Goal: Task Accomplishment & Management: Manage account settings

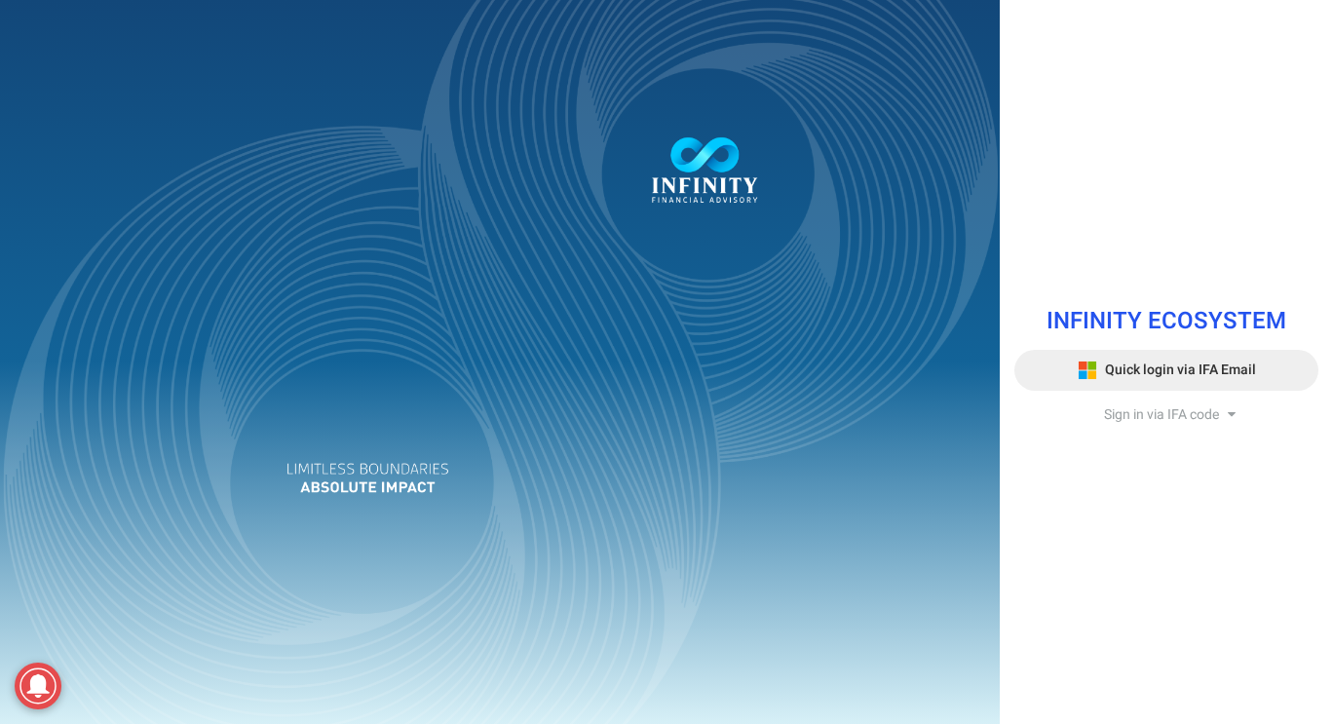
click at [1237, 378] on span "Quick login via IFA Email" at bounding box center [1180, 370] width 151 height 20
click at [1171, 405] on span "Sign in via IFA code" at bounding box center [1161, 414] width 115 height 20
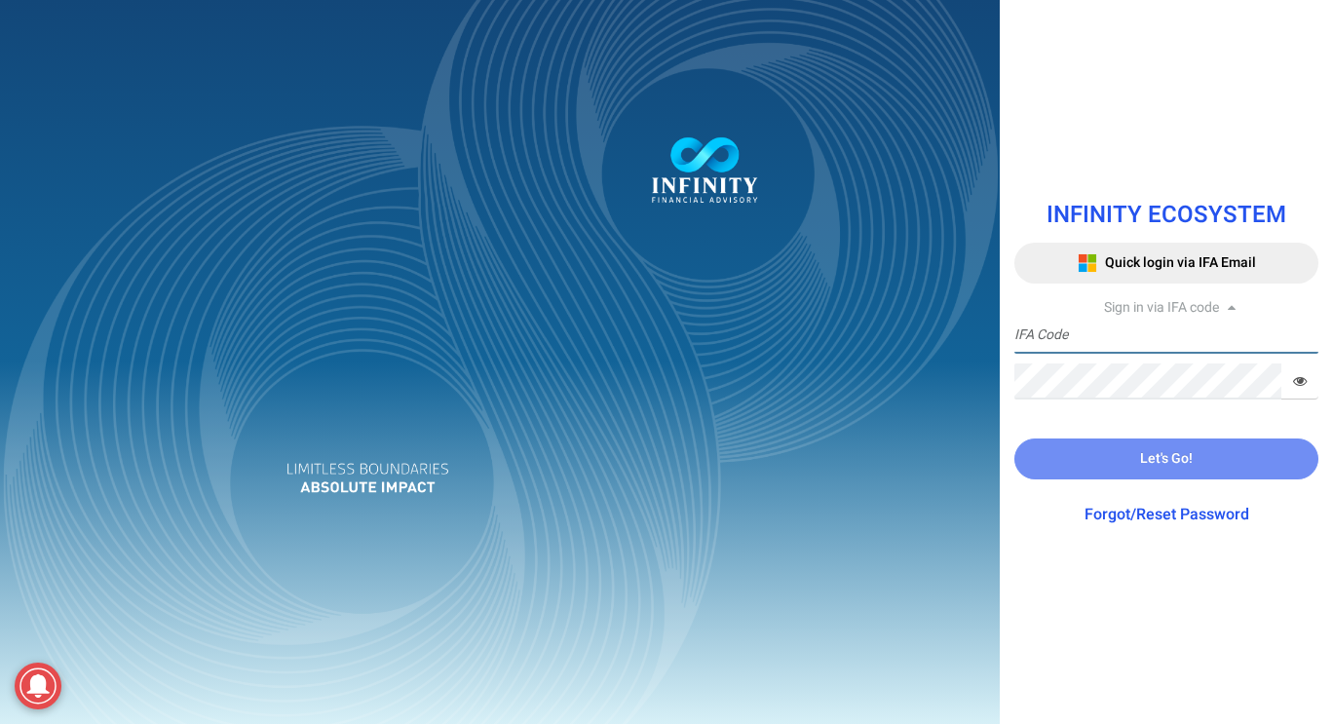
click at [1182, 339] on input "text" at bounding box center [1166, 336] width 304 height 36
type input "IFA0166"
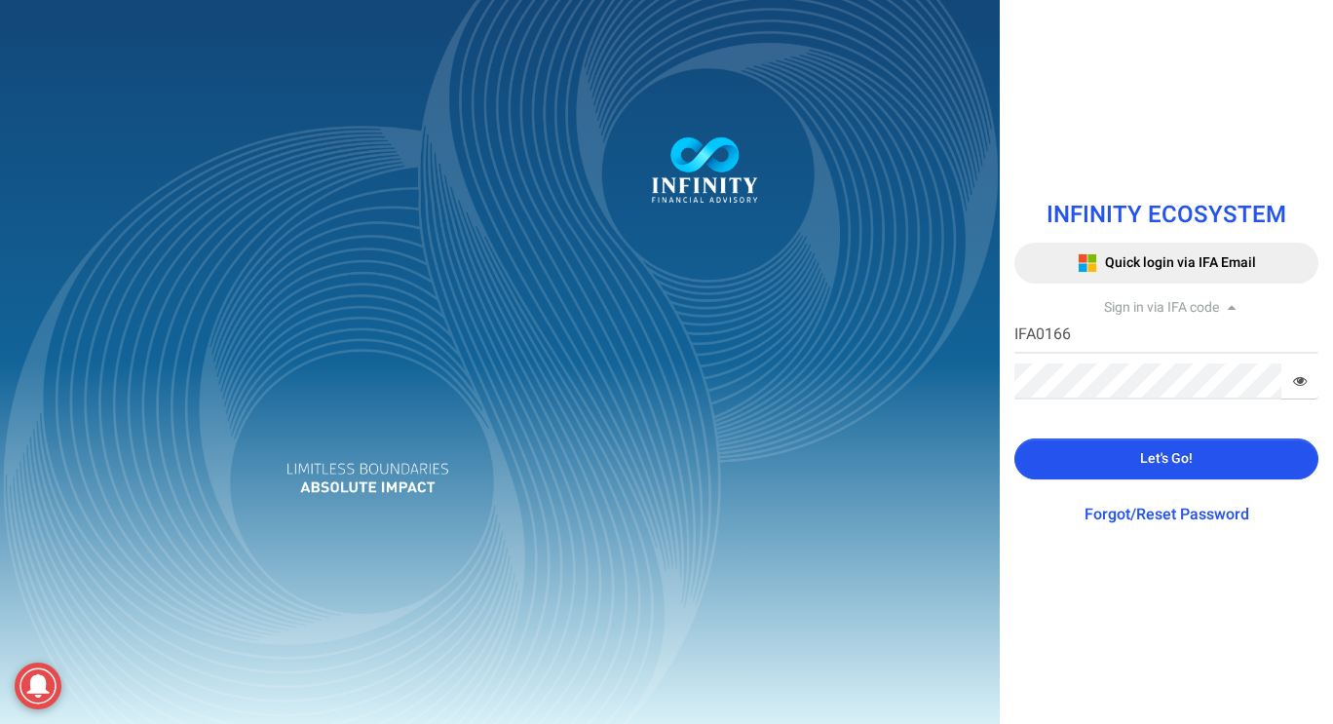
click at [1161, 471] on button "Let's Go!" at bounding box center [1166, 459] width 304 height 41
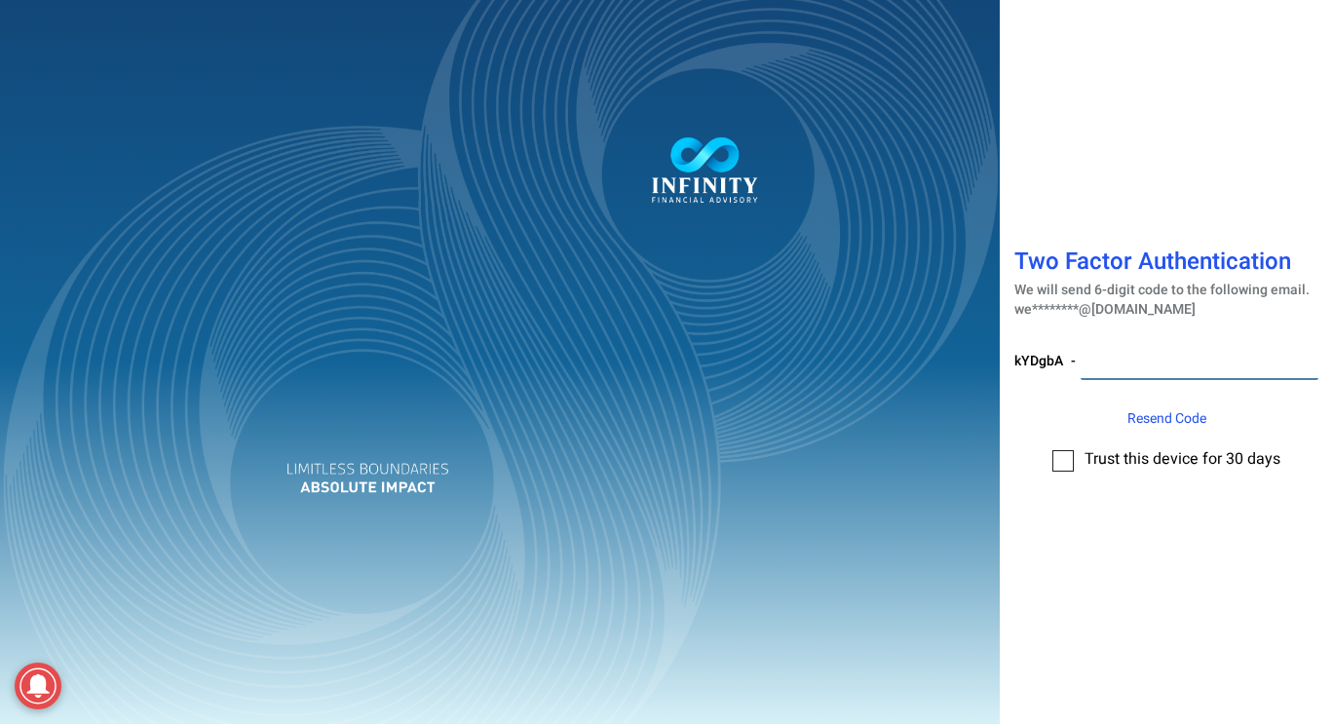
click at [1177, 364] on input "number" at bounding box center [1200, 362] width 238 height 36
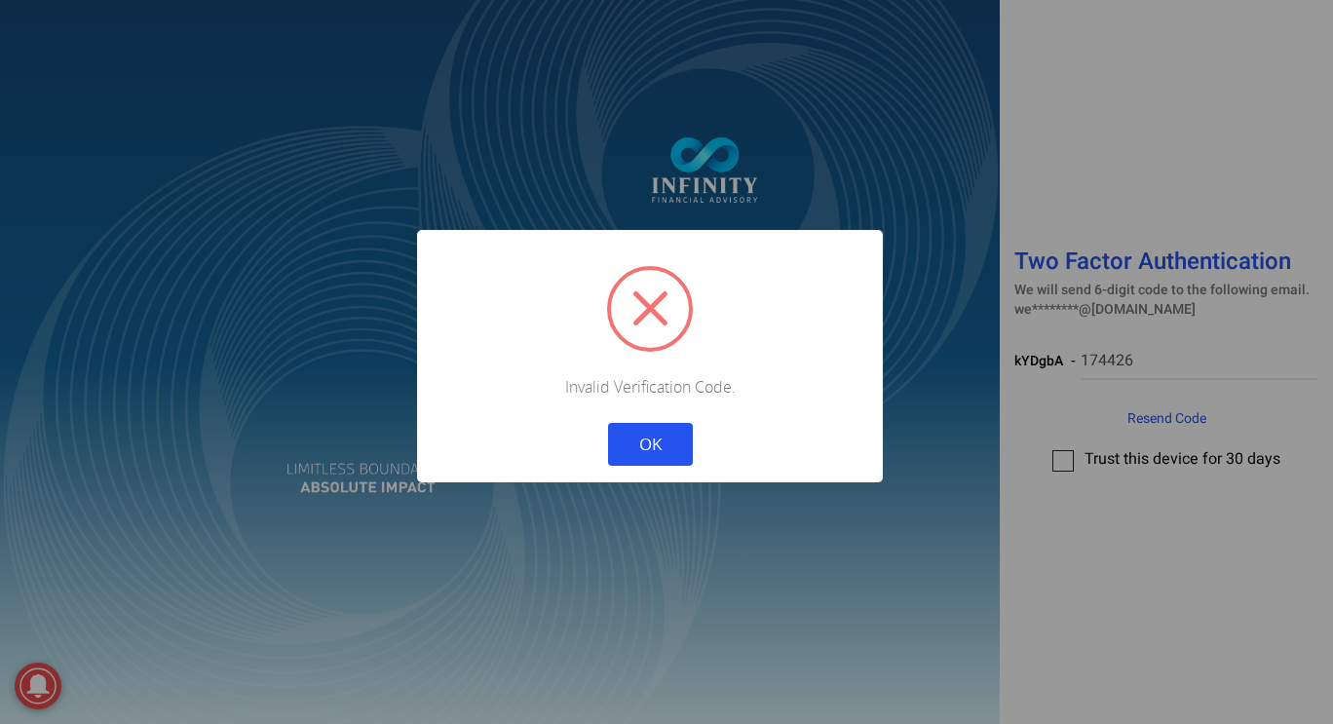
click at [621, 444] on button "OK" at bounding box center [650, 444] width 85 height 43
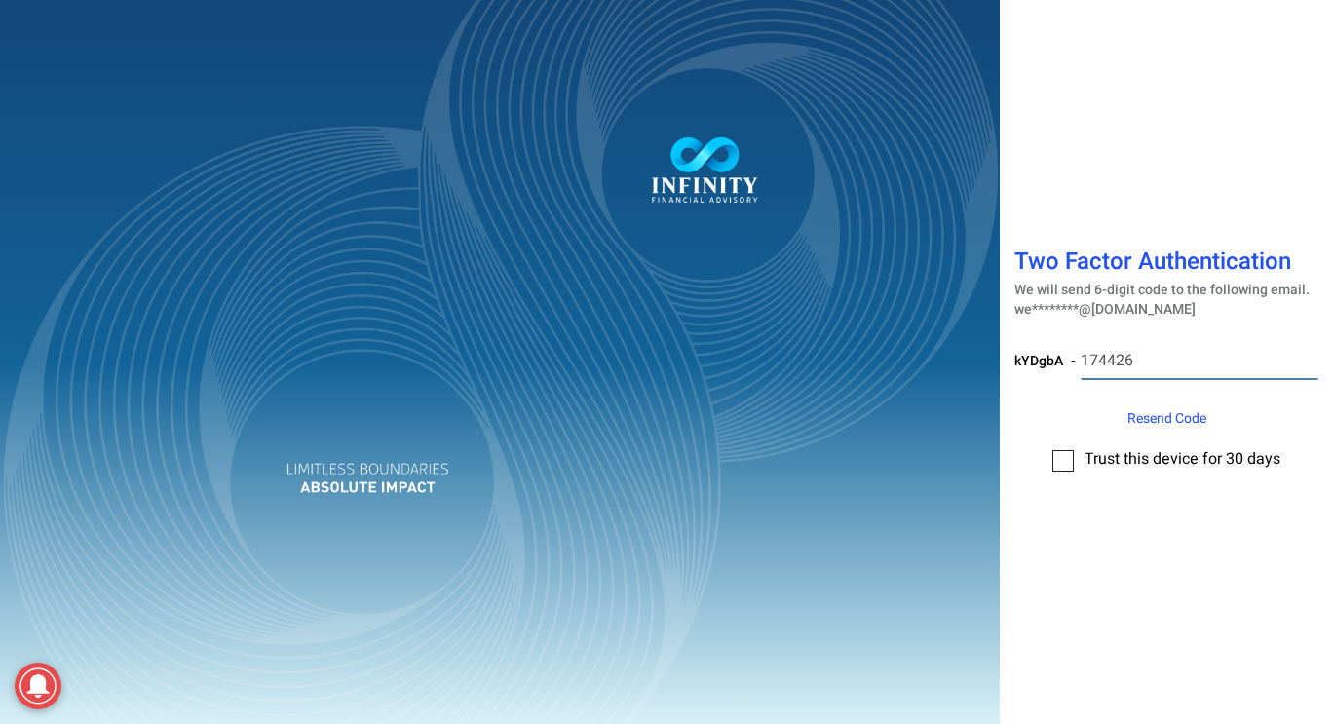
click at [1168, 358] on input "174426" at bounding box center [1200, 362] width 238 height 36
type input "174246"
